Goal: Task Accomplishment & Management: Use online tool/utility

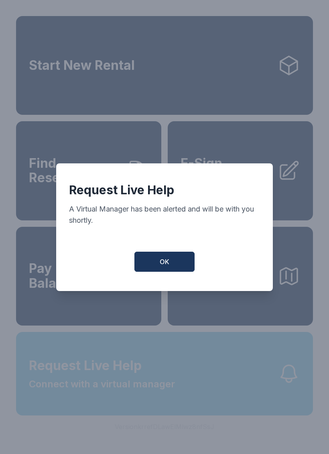
click at [188, 269] on button "OK" at bounding box center [165, 262] width 60 height 20
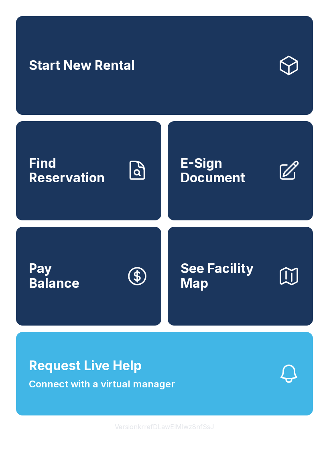
click at [199, 396] on button "Request Live Help Connect with a virtual manager" at bounding box center [164, 374] width 297 height 84
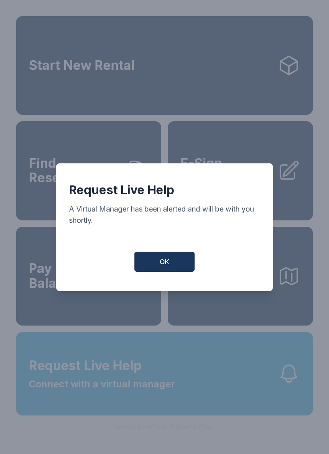
click at [174, 268] on button "OK" at bounding box center [165, 262] width 60 height 20
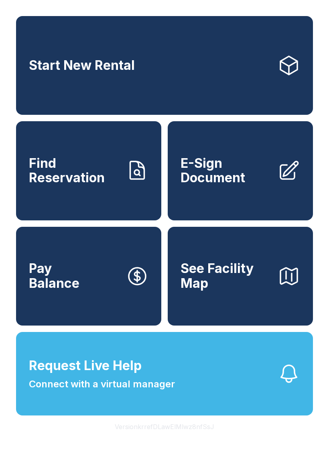
click at [157, 391] on span "Request Live Help Connect with a virtual manager" at bounding box center [102, 373] width 146 height 35
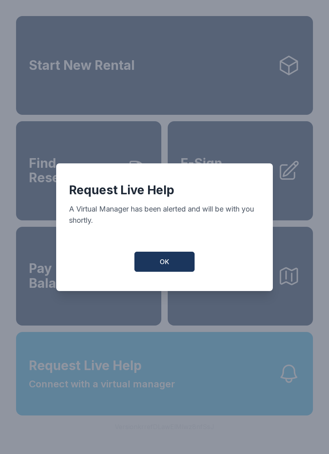
click at [172, 266] on button "OK" at bounding box center [165, 262] width 60 height 20
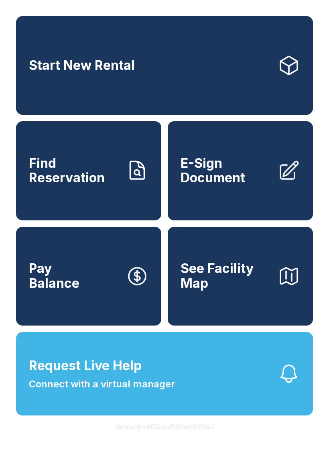
click at [270, 176] on span "E-Sign Document" at bounding box center [226, 170] width 91 height 29
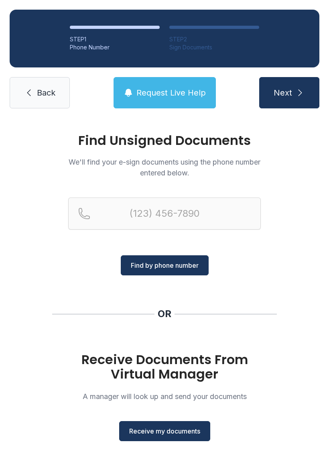
click at [169, 429] on span "Receive my documents" at bounding box center [164, 432] width 71 height 10
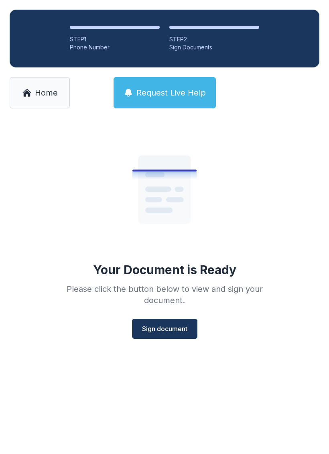
click at [170, 330] on span "Sign document" at bounding box center [164, 329] width 45 height 10
